Goal: Feedback & Contribution: Leave review/rating

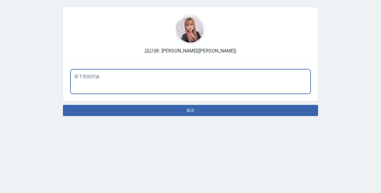
click at [153, 84] on textarea at bounding box center [190, 81] width 233 height 15
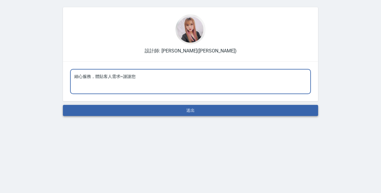
type textarea "細心服務，體貼客人需求~謝謝您"
click at [186, 113] on button "送出" at bounding box center [190, 110] width 255 height 11
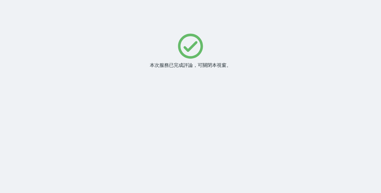
click at [281, 78] on div "本次服務已完成評論，可關閉本視窗。" at bounding box center [190, 96] width 381 height 193
